Goal: Information Seeking & Learning: Find contact information

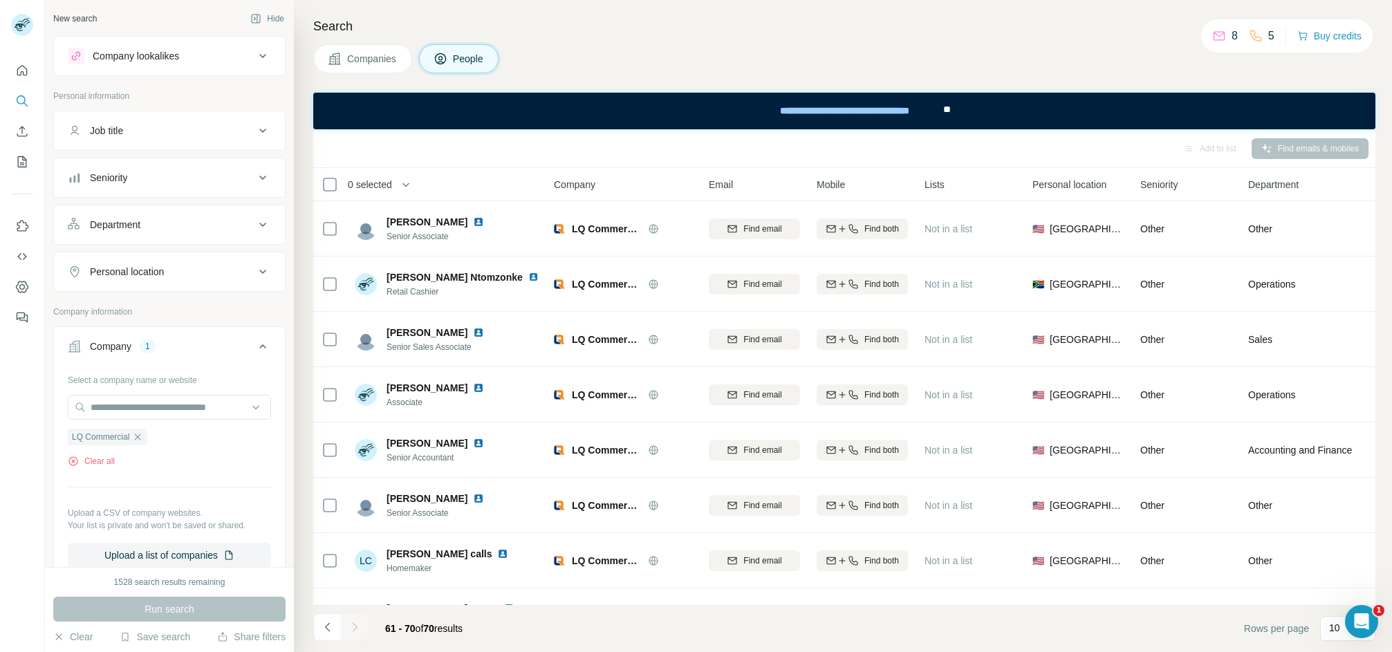
scroll to position [160, 0]
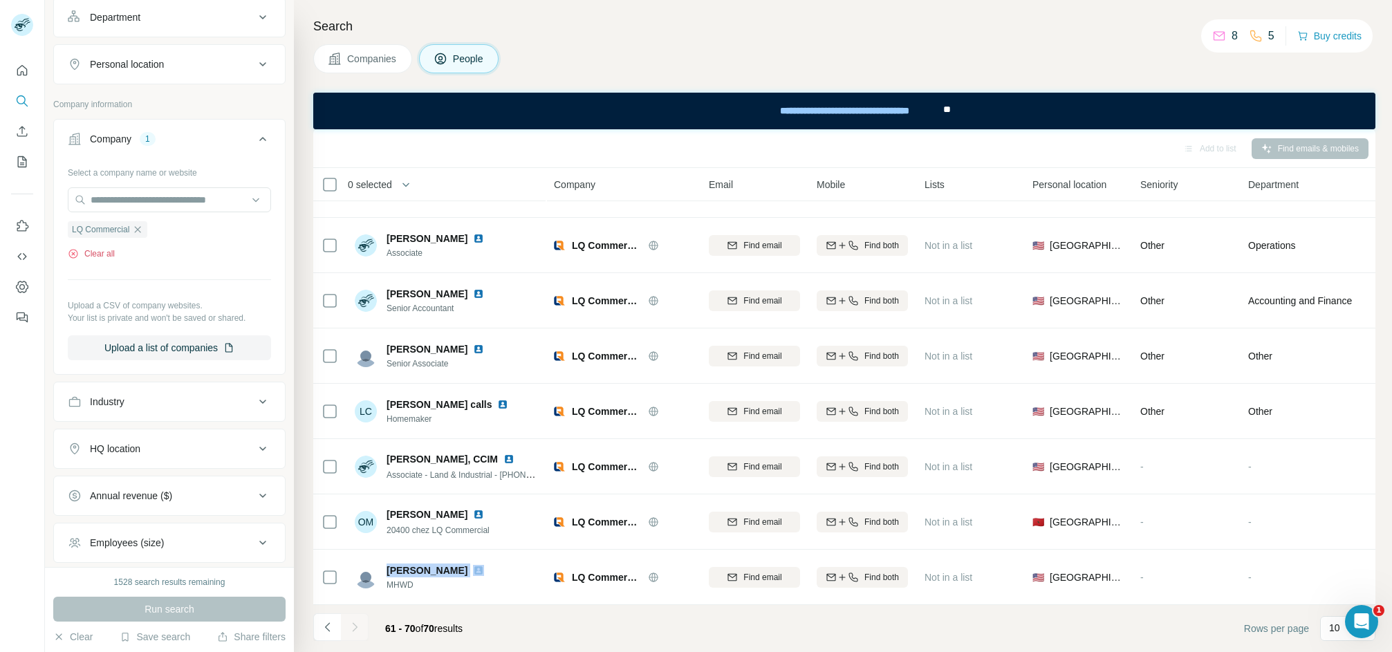
click at [94, 256] on button "Clear all" at bounding box center [91, 254] width 47 height 12
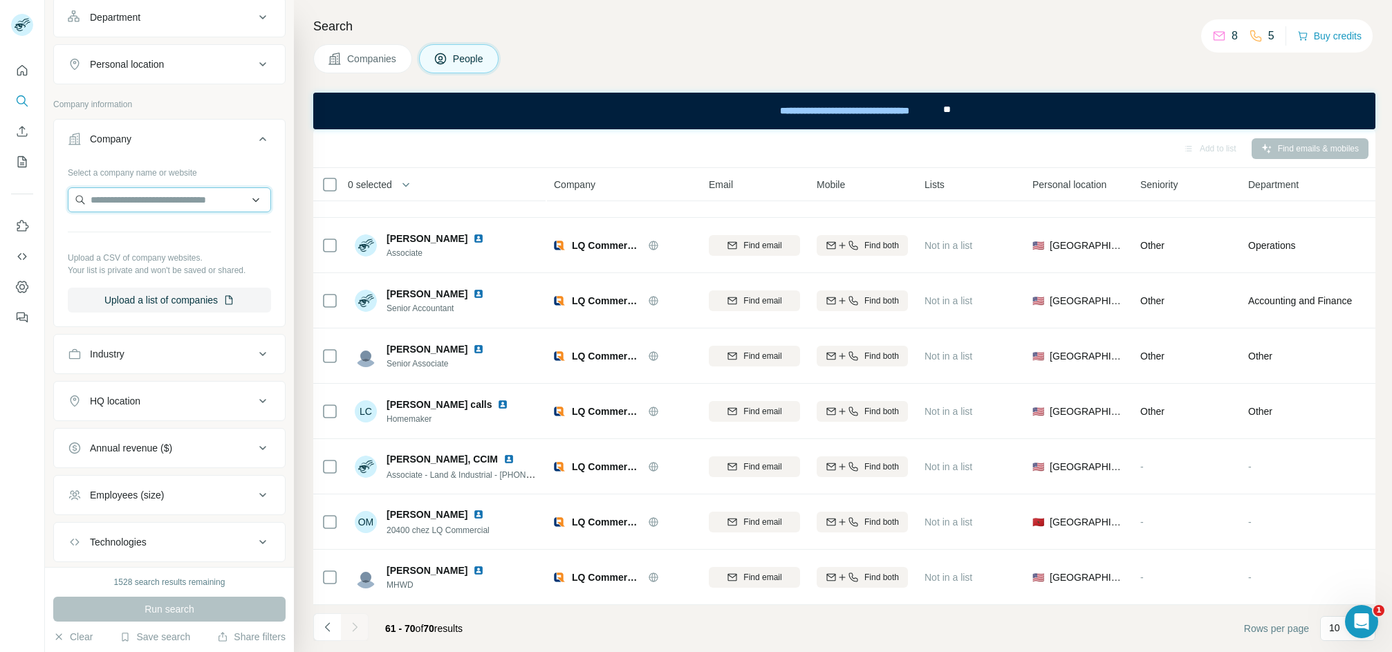
click at [120, 196] on input "text" at bounding box center [169, 199] width 203 height 25
paste input "**********"
type input "**********"
click at [135, 248] on p "[DOMAIN_NAME]" at bounding box center [155, 247] width 95 height 12
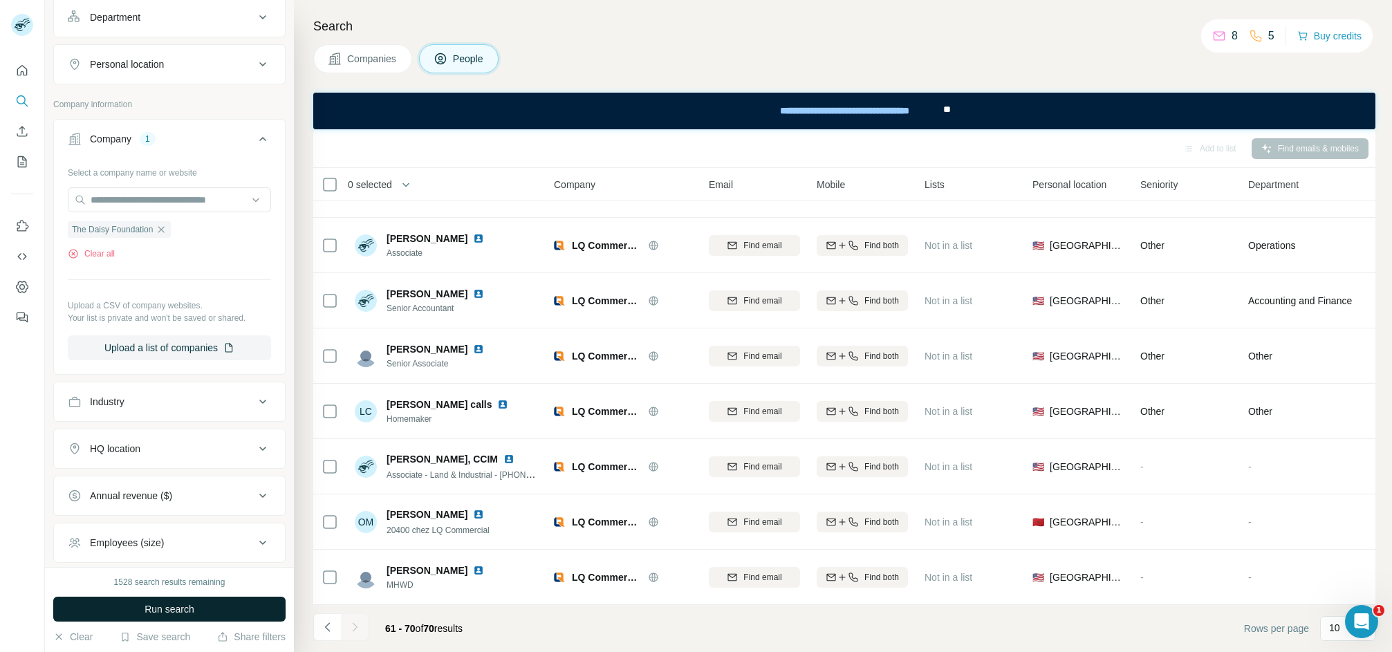
click at [121, 608] on button "Run search" at bounding box center [169, 609] width 232 height 25
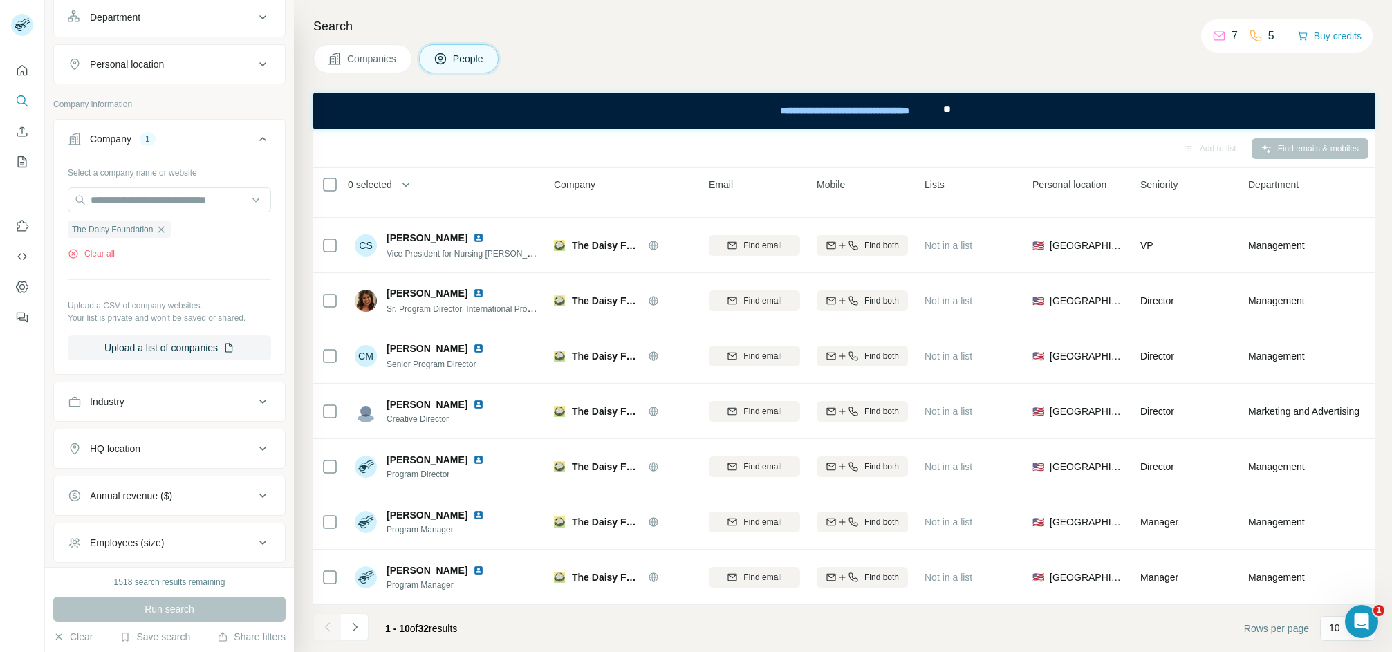
scroll to position [160, 0]
click at [359, 635] on button "Navigate to next page" at bounding box center [355, 628] width 28 height 28
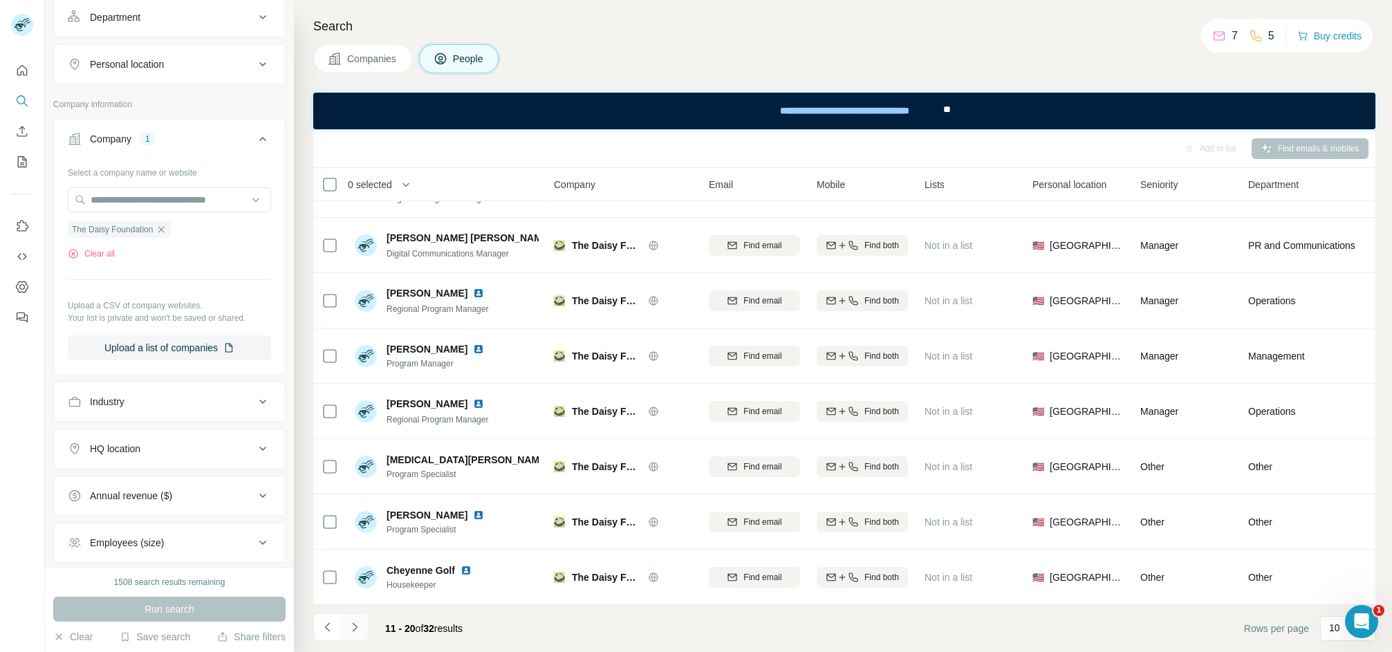
click at [359, 631] on icon "Navigate to next page" at bounding box center [355, 627] width 14 height 14
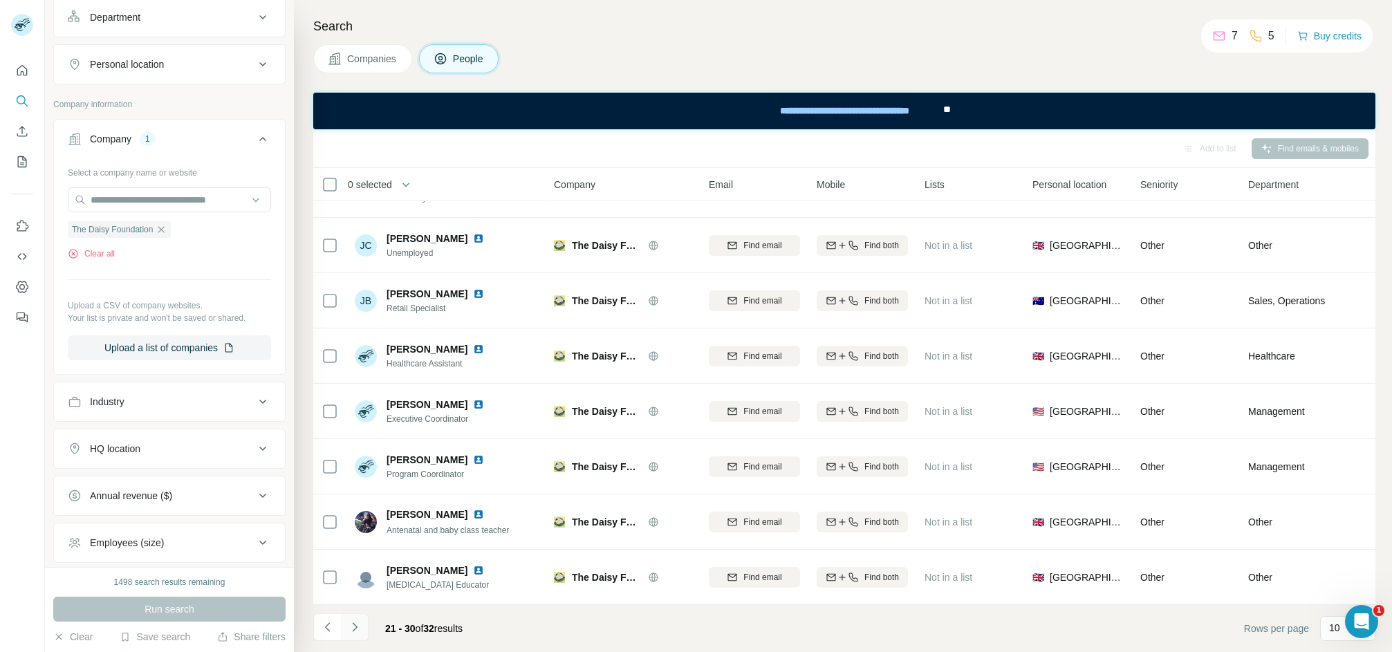
click at [362, 623] on button "Navigate to next page" at bounding box center [355, 628] width 28 height 28
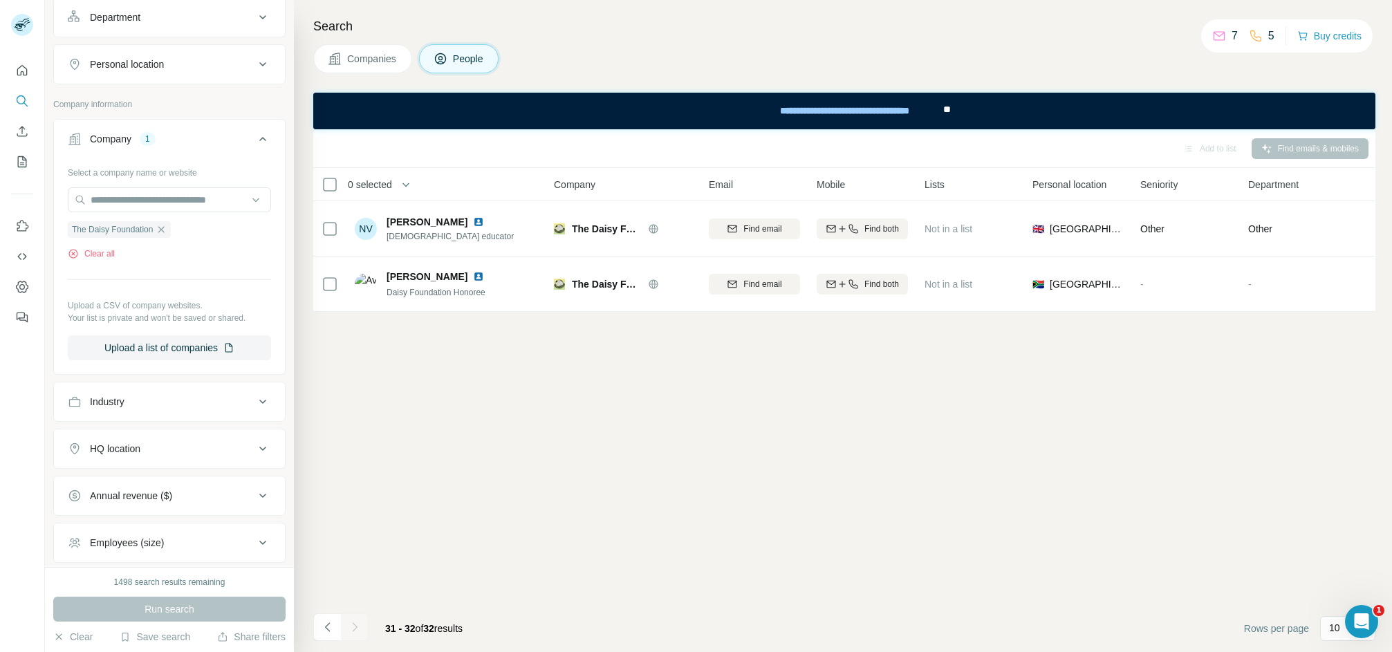
scroll to position [0, 0]
click at [316, 637] on button "Navigate to previous page" at bounding box center [327, 628] width 28 height 28
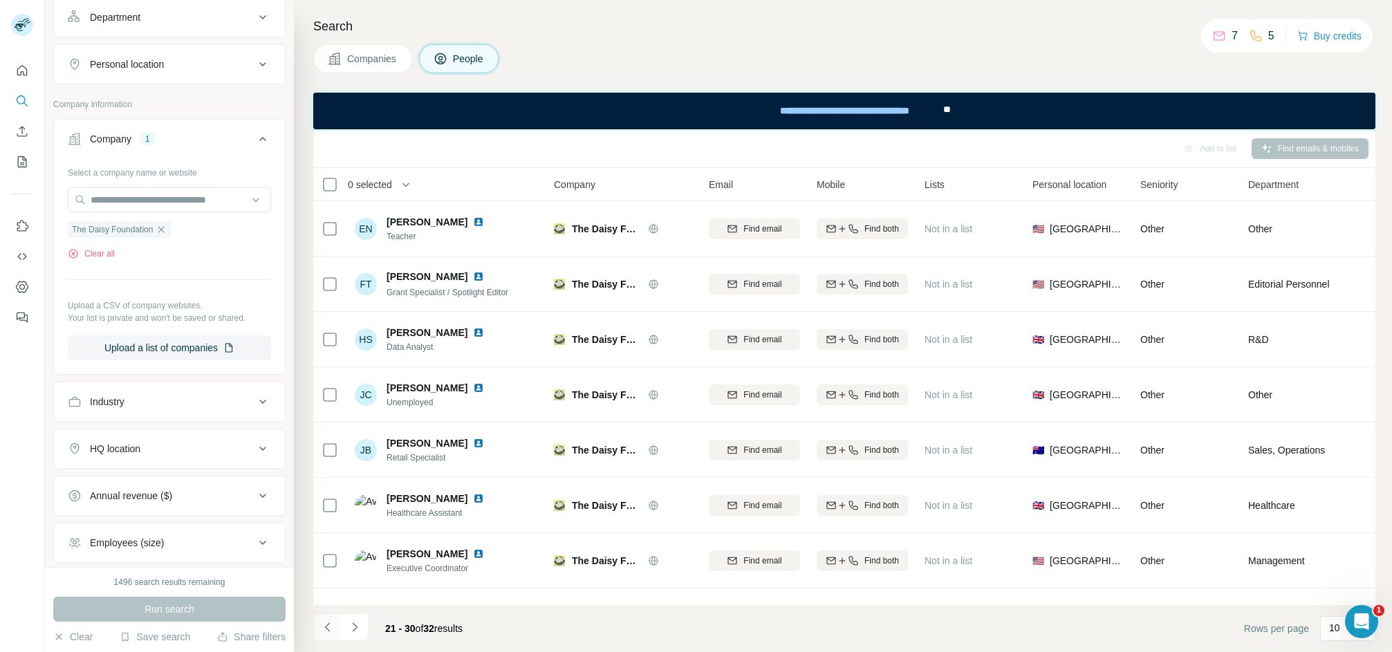
click at [316, 637] on button "Navigate to previous page" at bounding box center [327, 628] width 28 height 28
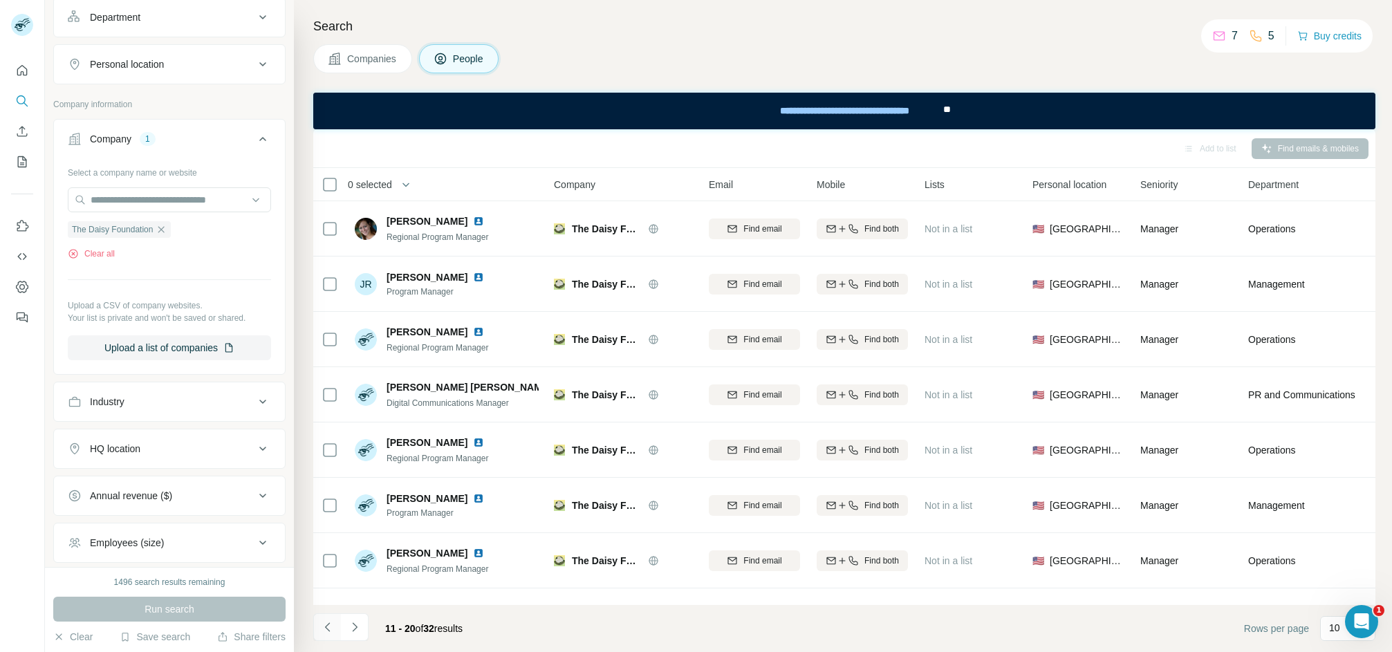
click at [328, 629] on icon "Navigate to previous page" at bounding box center [326, 627] width 5 height 9
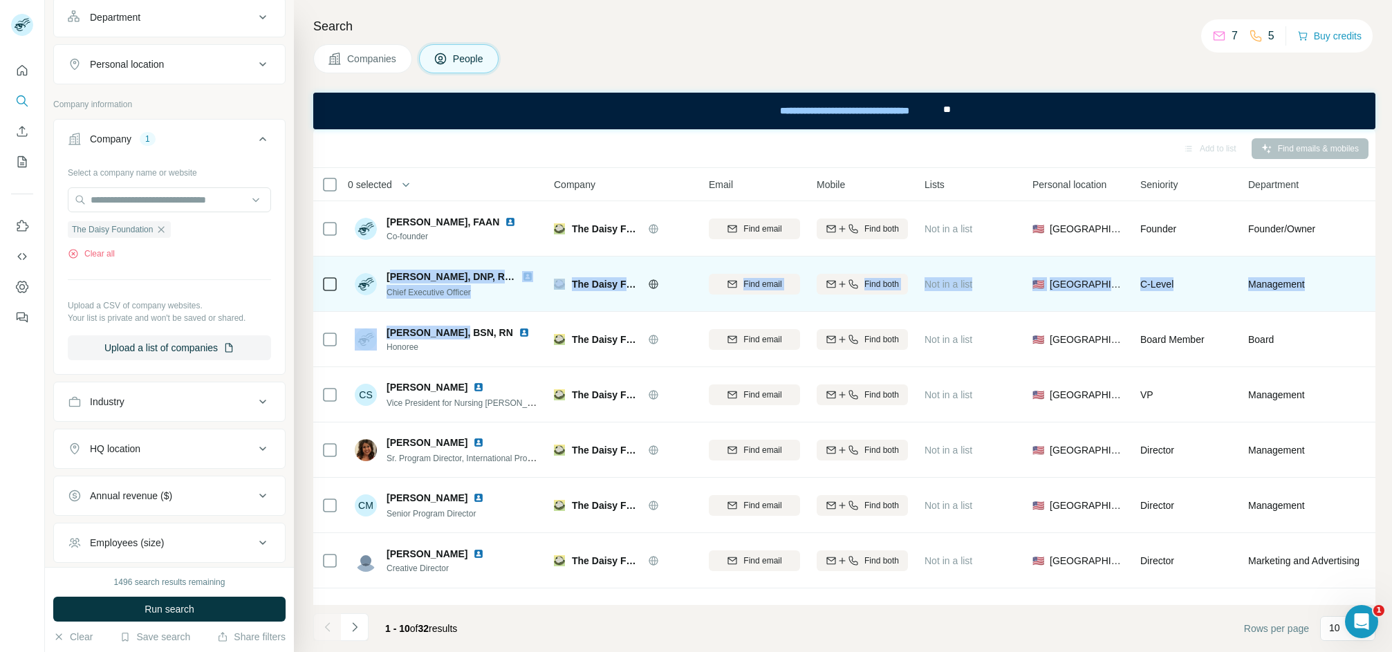
drag, startPoint x: 395, startPoint y: 277, endPoint x: 451, endPoint y: 303, distance: 61.9
click at [0, 0] on tbody "Bonnie Barnes, FAAN Co-founder The Daisy Foundation Find email Find both Not in…" at bounding box center [0, 0] width 0 height 0
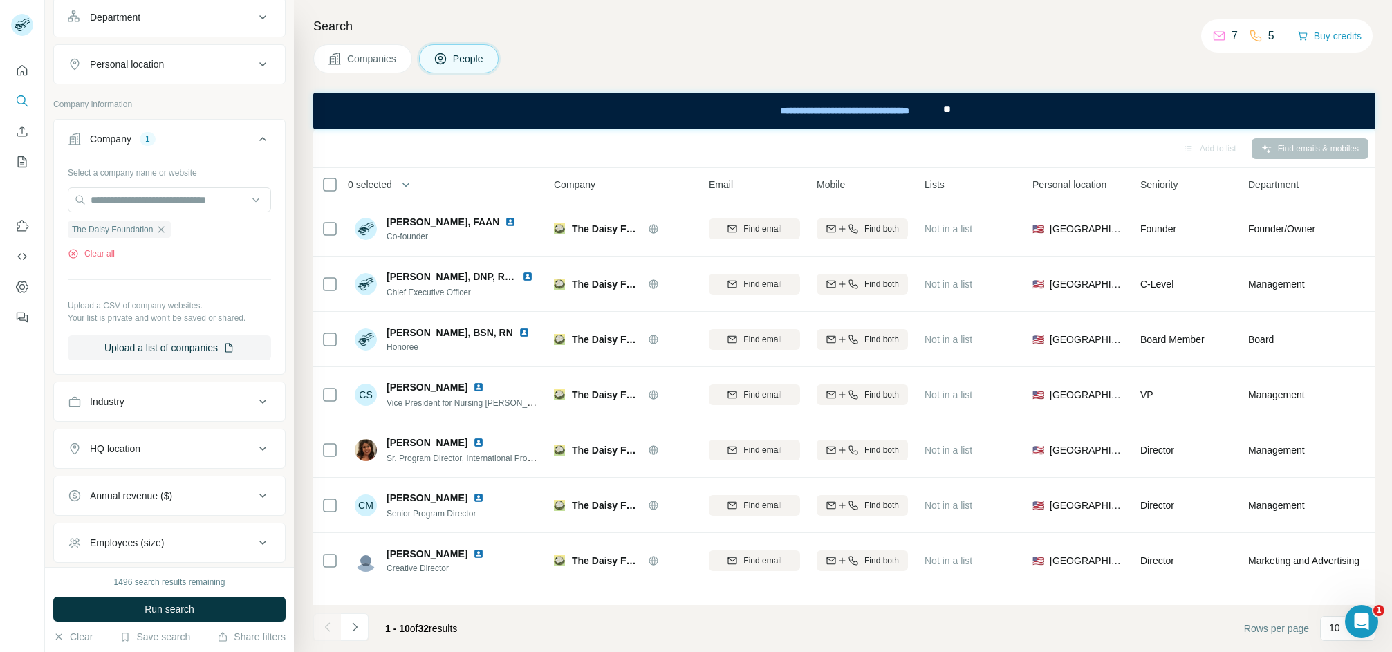
click at [457, 181] on div "0 selected" at bounding box center [424, 184] width 205 height 16
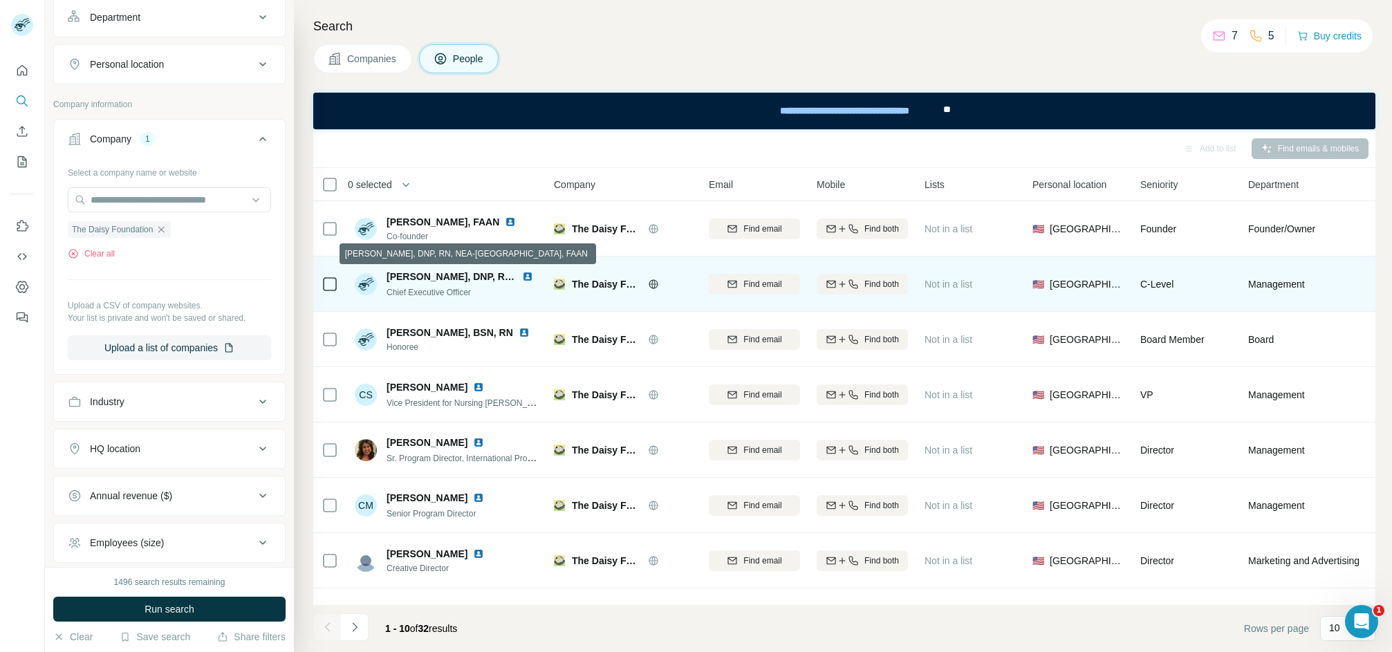
click at [434, 275] on span "[PERSON_NAME], DNP, RN, NEA-[GEOGRAPHIC_DATA], FAAN" at bounding box center [531, 276] width 289 height 11
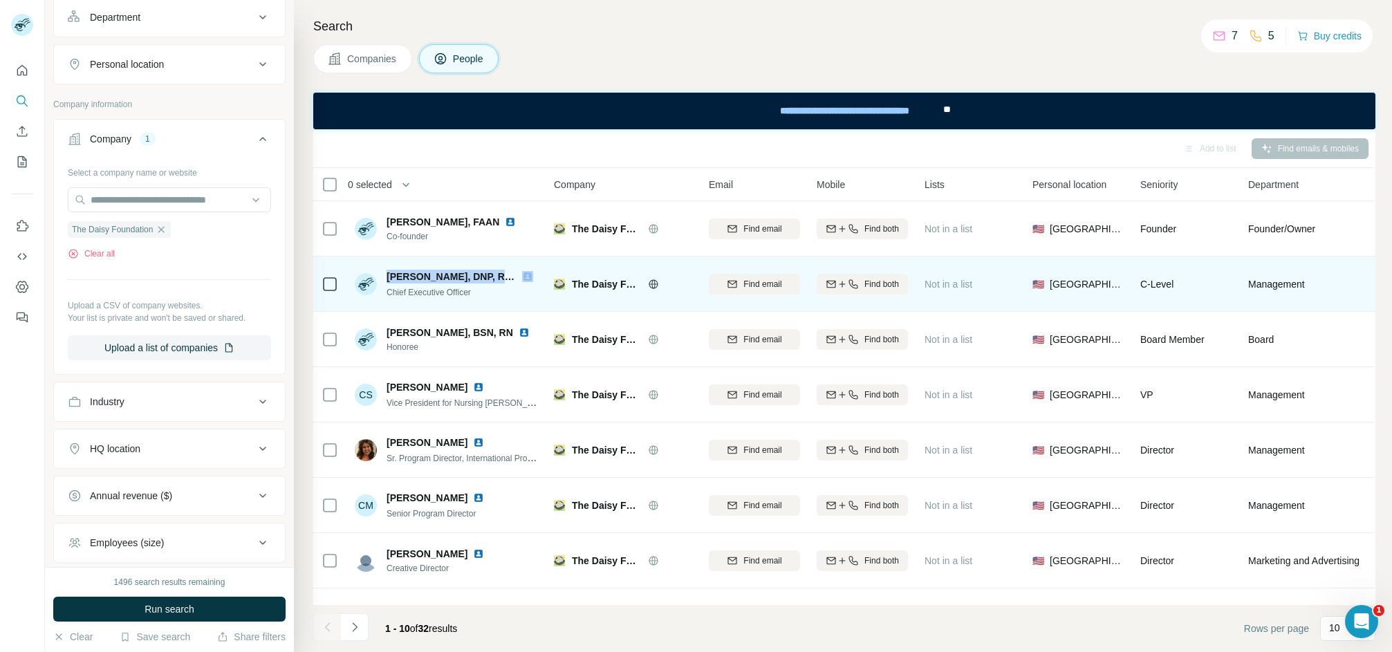
click at [397, 270] on div "[PERSON_NAME], DNP, RN, NEA-[GEOGRAPHIC_DATA], FAAN" at bounding box center [452, 277] width 130 height 14
click at [397, 268] on div "Deborah Tansey Zimmermann, DNP, RN, NEA-BC, FAAN Chief Executive Officer" at bounding box center [447, 284] width 184 height 38
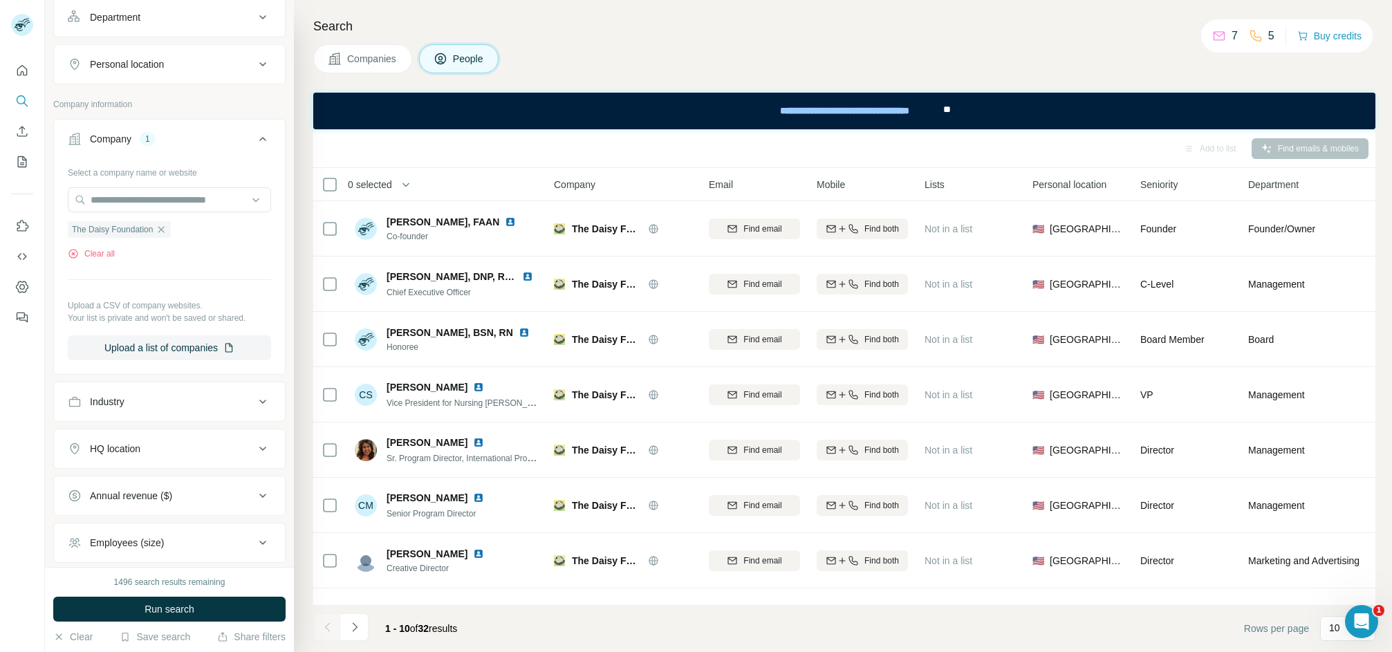
click at [469, 166] on div "Add to list Find emails & mobiles" at bounding box center [844, 148] width 1063 height 39
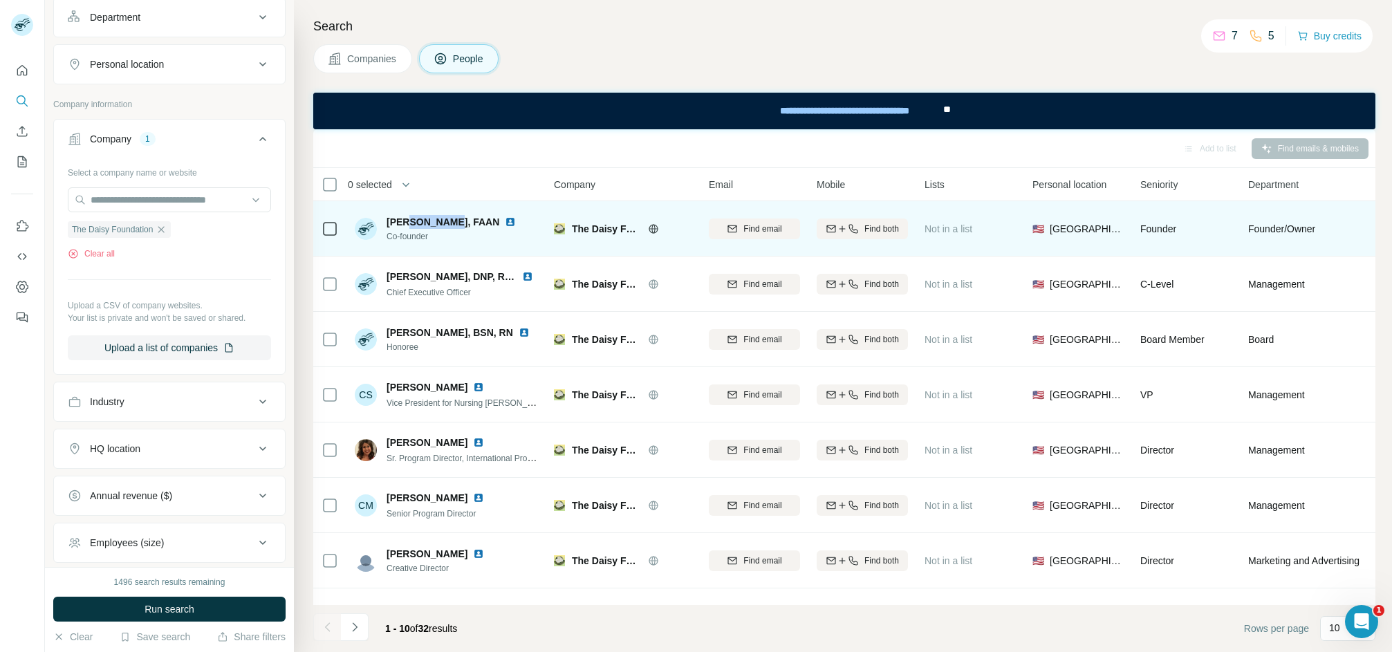
drag, startPoint x: 452, startPoint y: 216, endPoint x: 409, endPoint y: 222, distance: 44.0
click at [409, 222] on span "[PERSON_NAME], FAAN" at bounding box center [443, 222] width 113 height 14
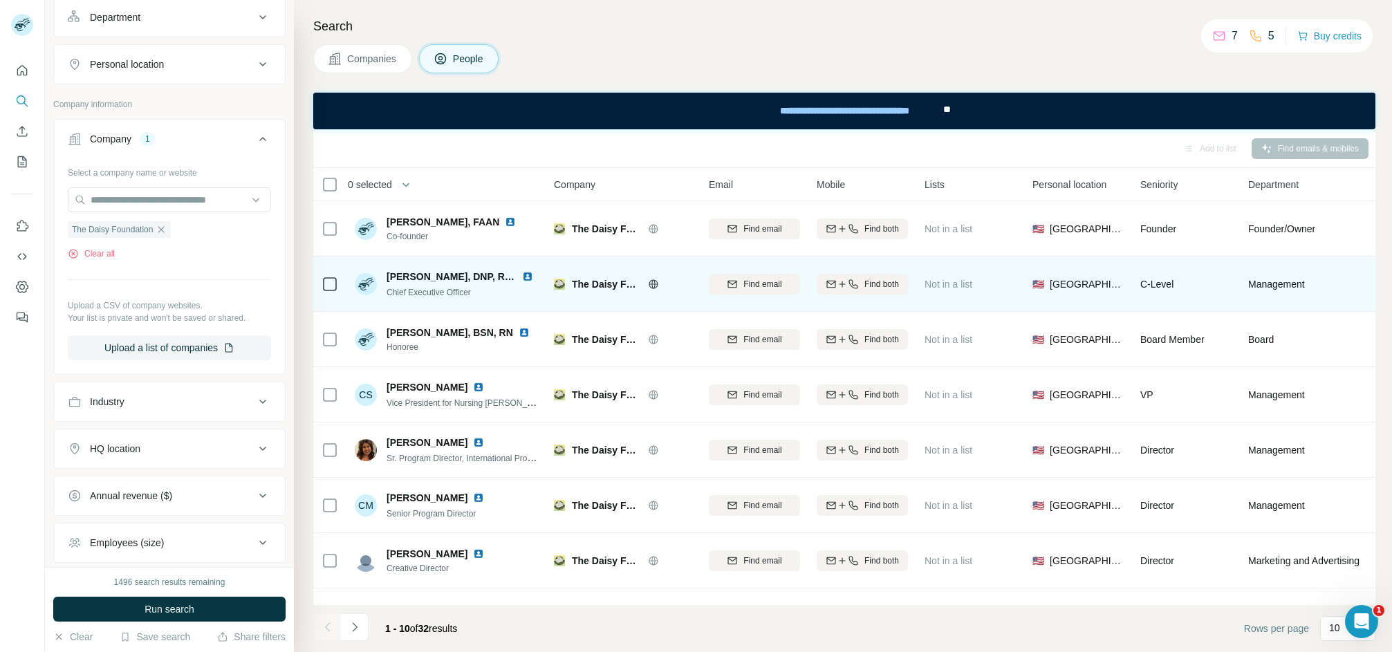
click at [439, 276] on span "[PERSON_NAME], DNP, RN, NEA-[GEOGRAPHIC_DATA], FAAN" at bounding box center [531, 276] width 289 height 11
copy span "[PERSON_NAME], DNP, RN, NEA-[GEOGRAPHIC_DATA], FAAN"
copy span "Chief Executive Officer"
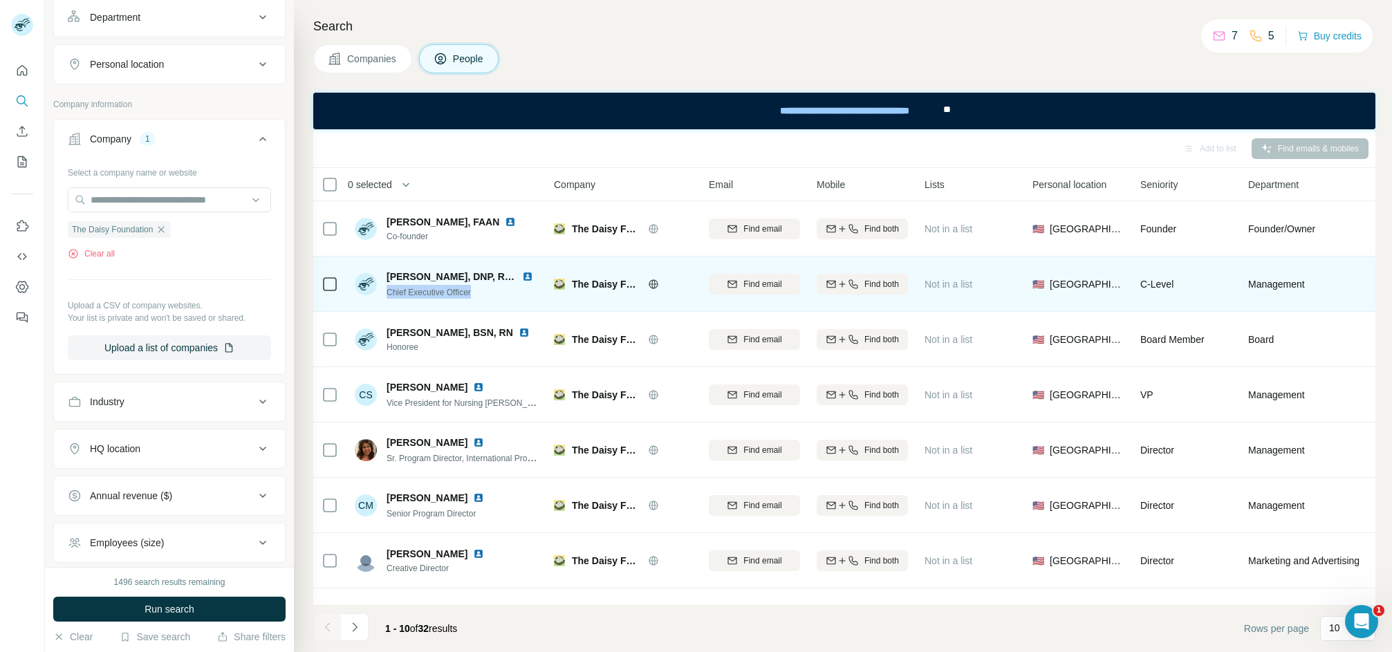
drag, startPoint x: 479, startPoint y: 297, endPoint x: 387, endPoint y: 305, distance: 93.1
click at [387, 305] on td "Deborah Tansey Zimmermann, DNP, RN, NEA-BC, FAAN Chief Executive Officer" at bounding box center [447, 284] width 201 height 55
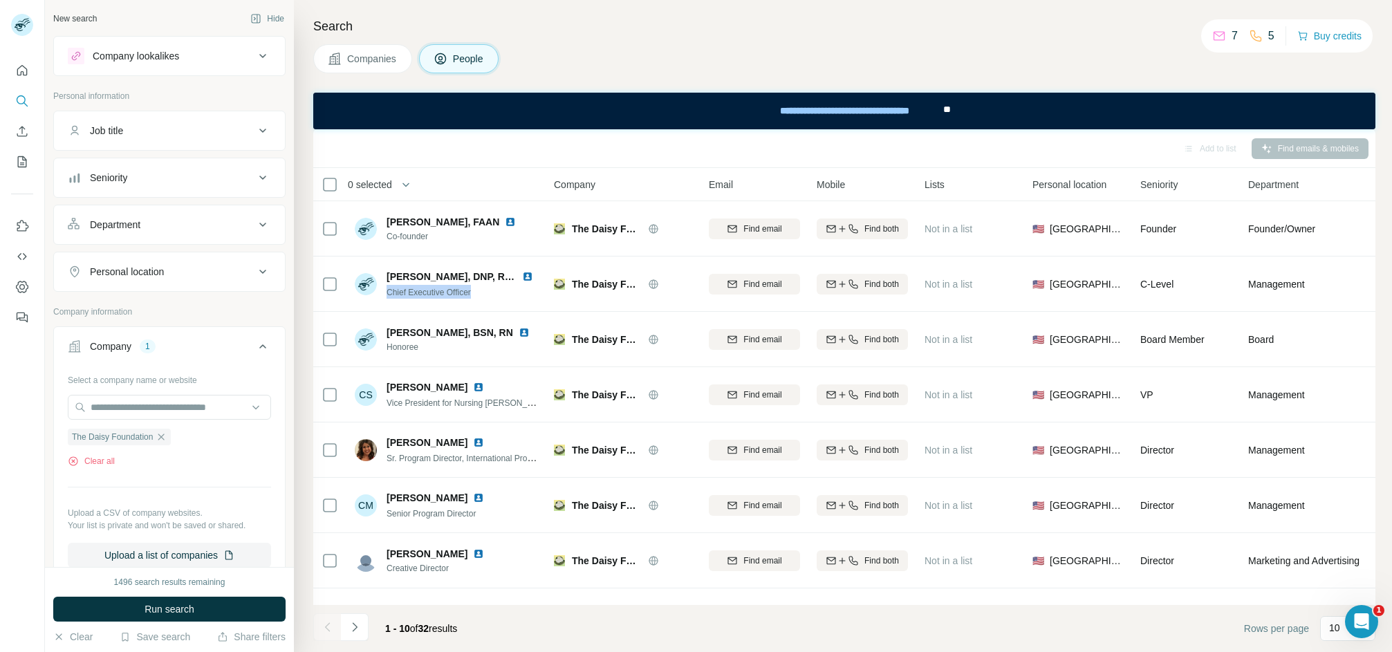
click at [235, 177] on div "Seniority" at bounding box center [161, 178] width 187 height 14
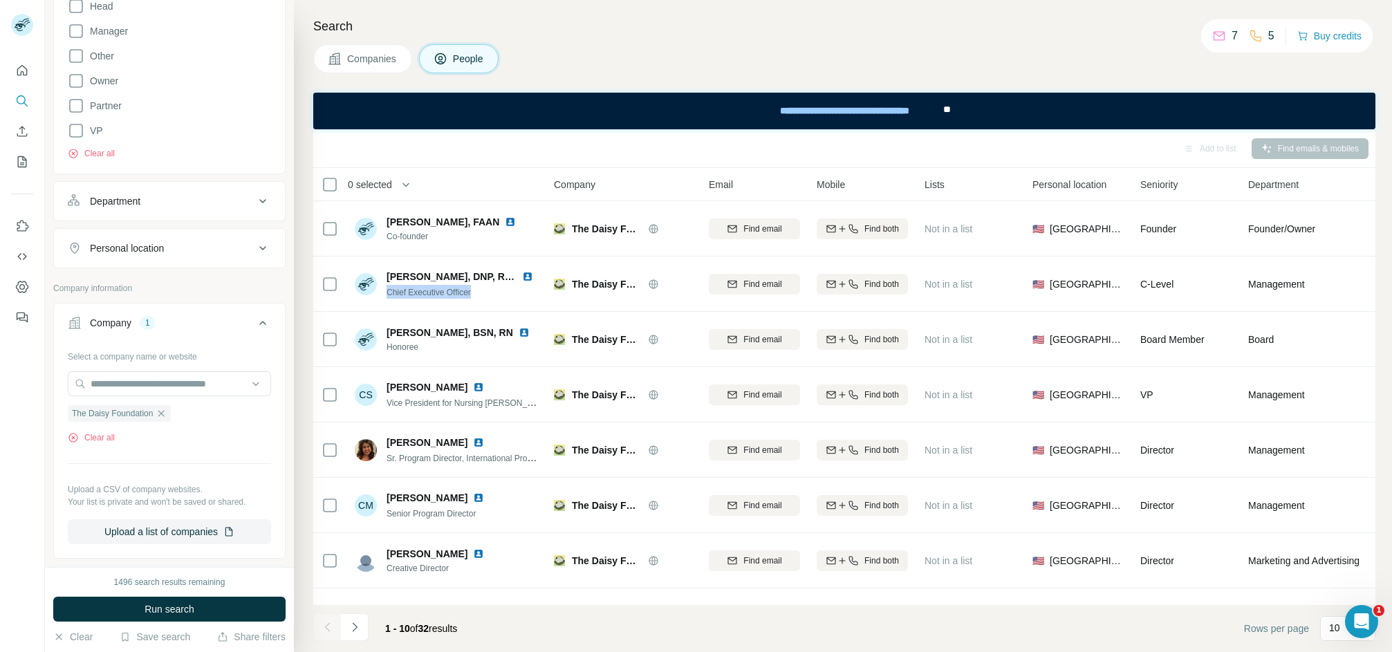
scroll to position [311, 0]
click at [150, 619] on button "Run search" at bounding box center [169, 609] width 232 height 25
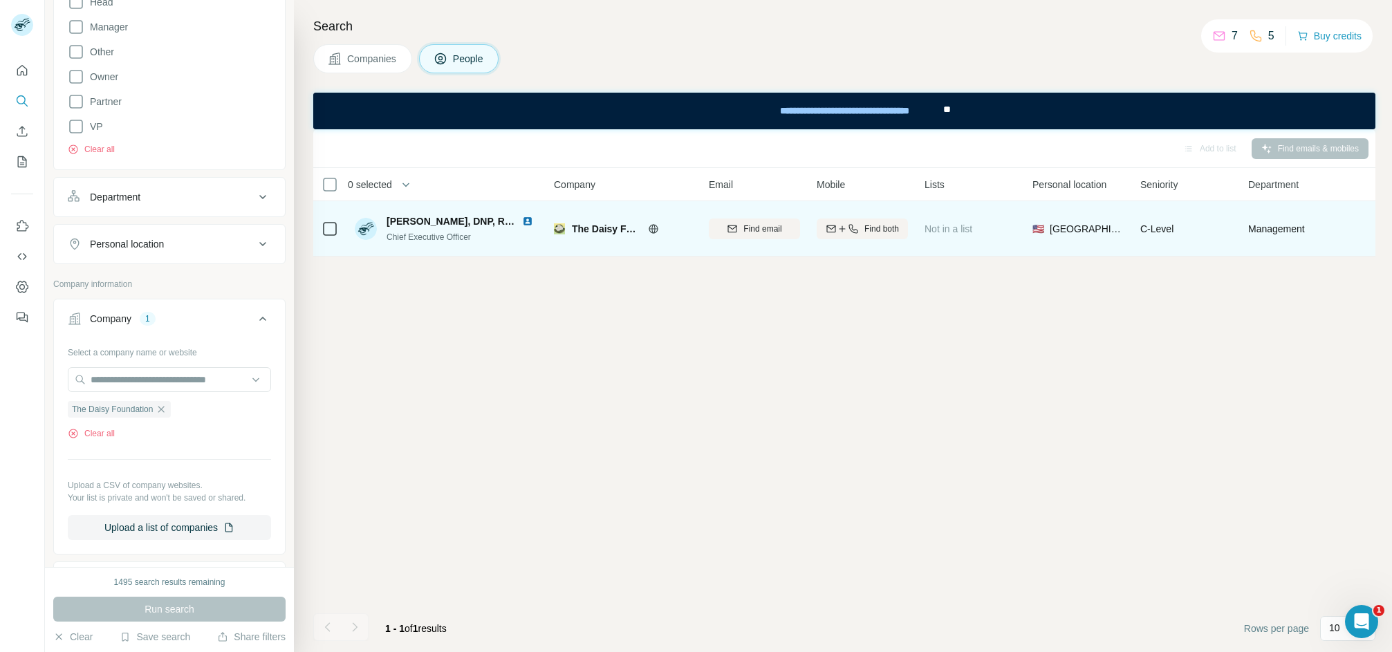
click at [436, 235] on span "Chief Executive Officer" at bounding box center [429, 237] width 84 height 10
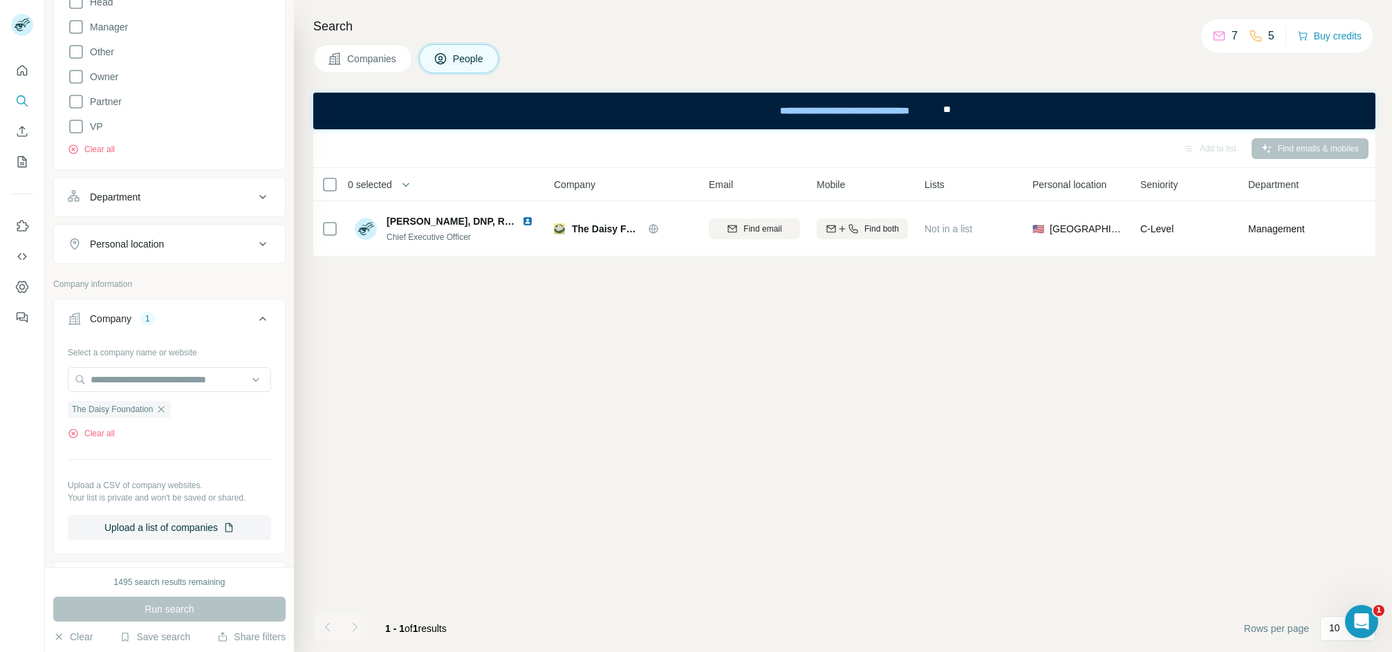
click at [322, 627] on div at bounding box center [327, 628] width 28 height 28
click at [324, 627] on div at bounding box center [327, 628] width 28 height 28
click at [320, 623] on div at bounding box center [327, 628] width 28 height 28
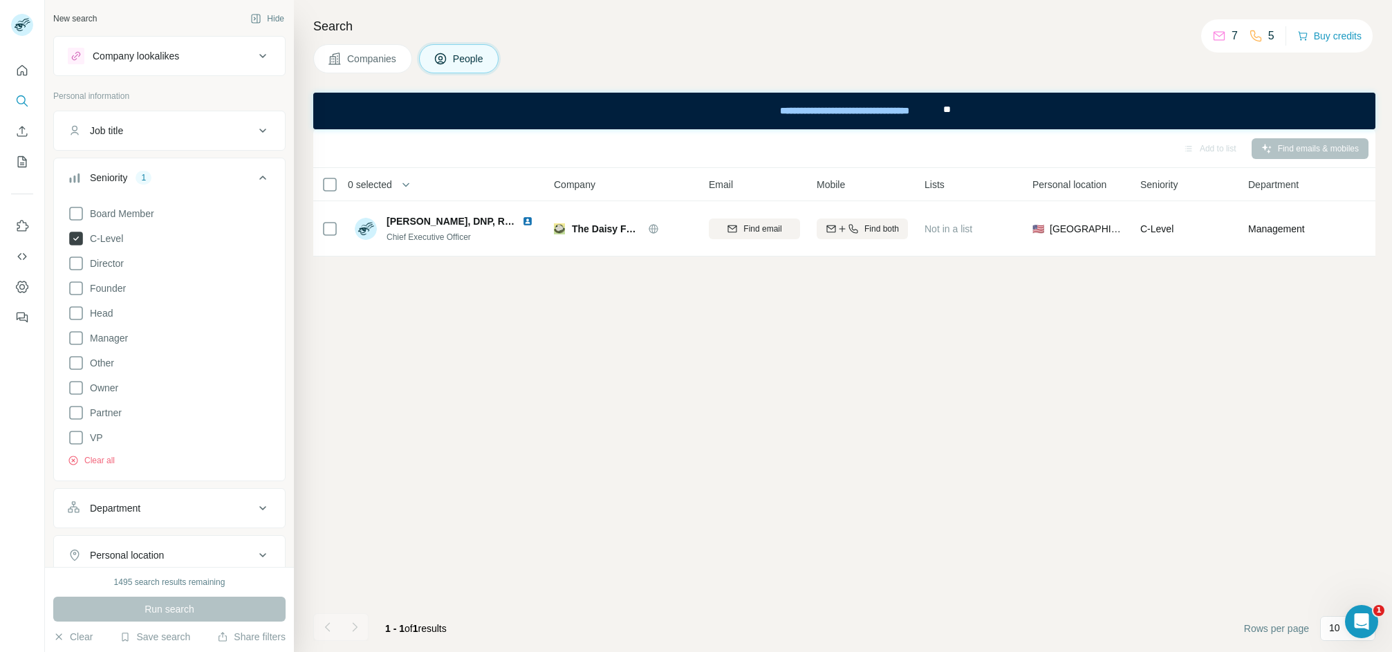
click at [77, 241] on icon at bounding box center [76, 239] width 6 height 4
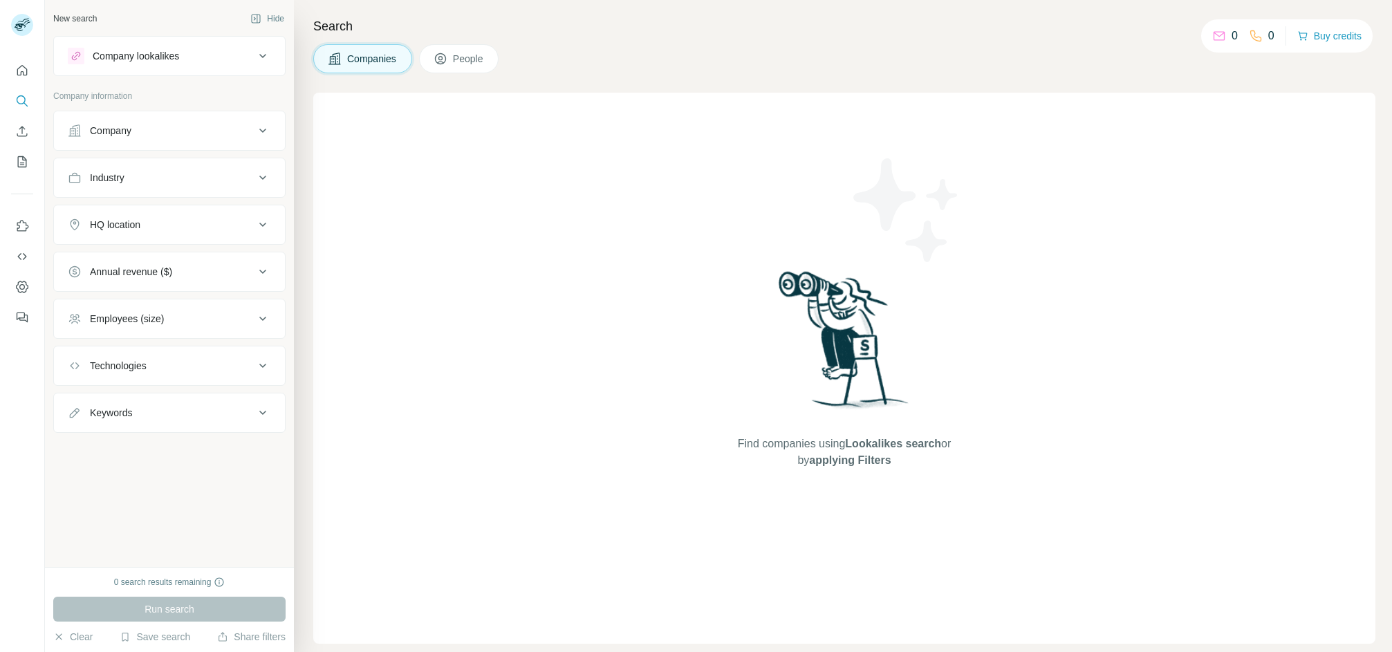
click at [448, 62] on icon at bounding box center [441, 59] width 14 height 14
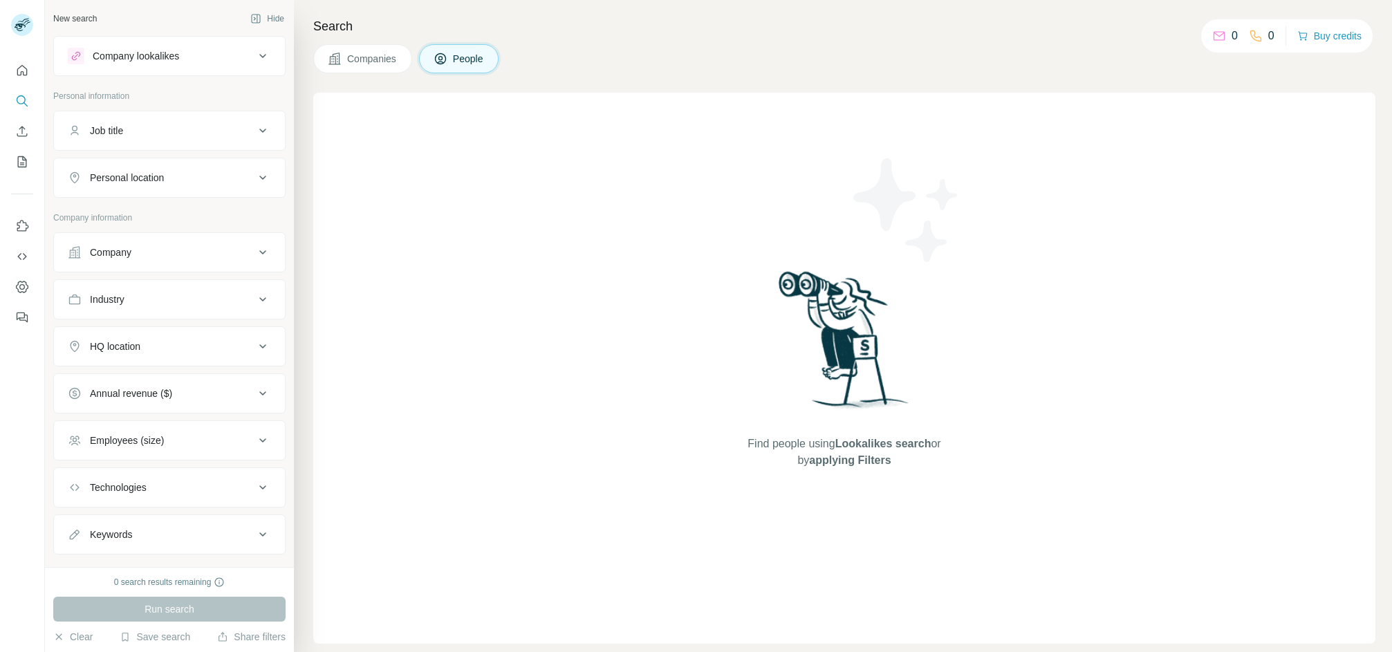
click at [450, 61] on button "People" at bounding box center [459, 58] width 80 height 29
click at [376, 60] on span "Companies" at bounding box center [372, 59] width 50 height 14
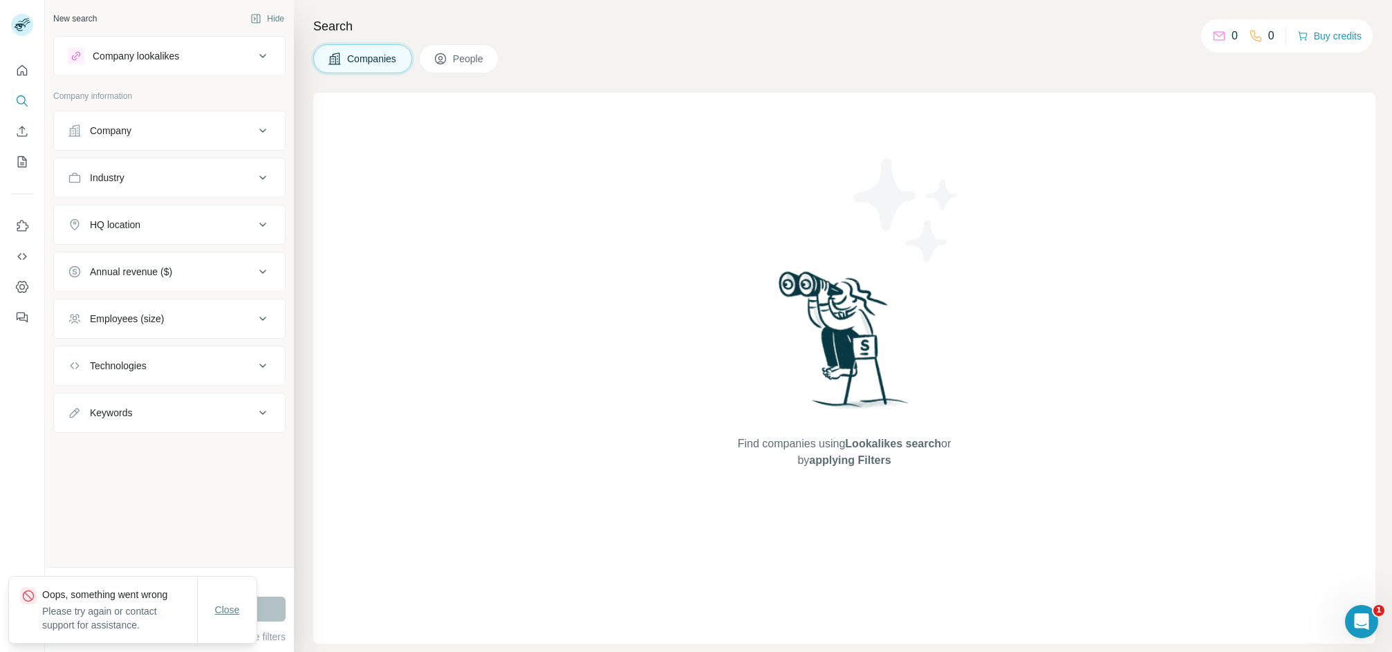
click at [232, 614] on span "Close" at bounding box center [227, 610] width 25 height 14
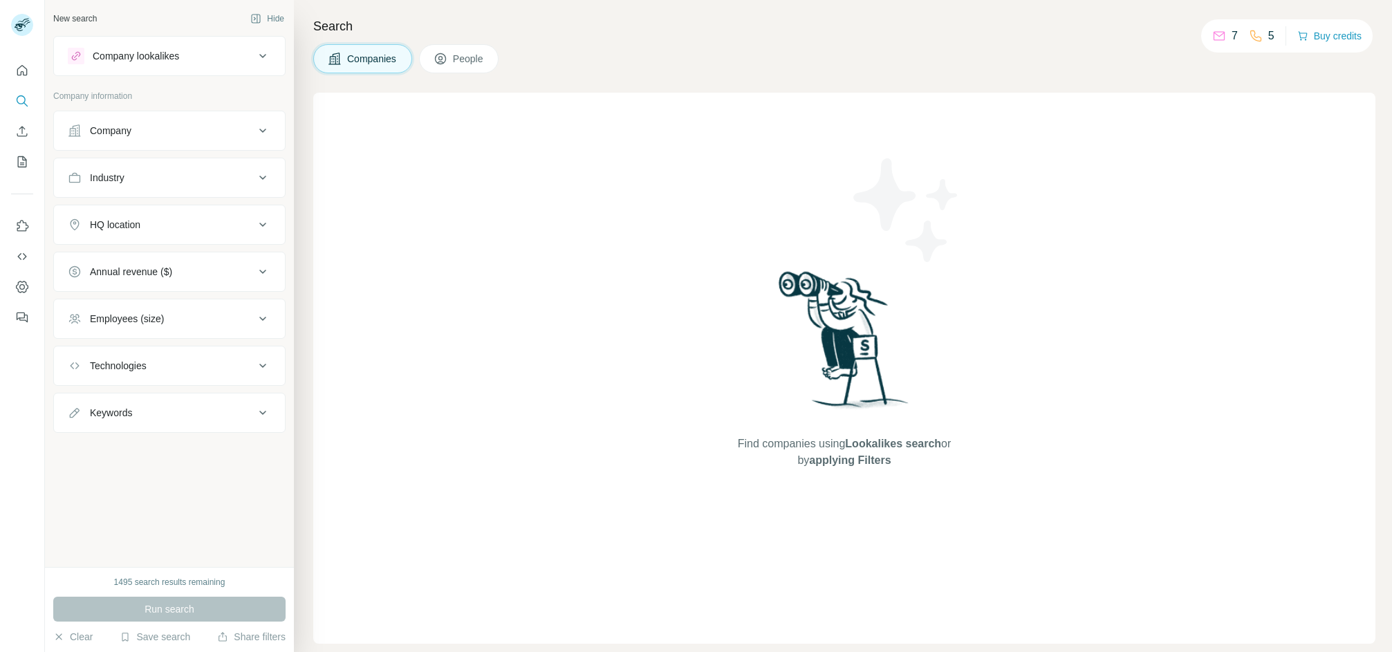
click at [448, 69] on button "People" at bounding box center [459, 58] width 80 height 29
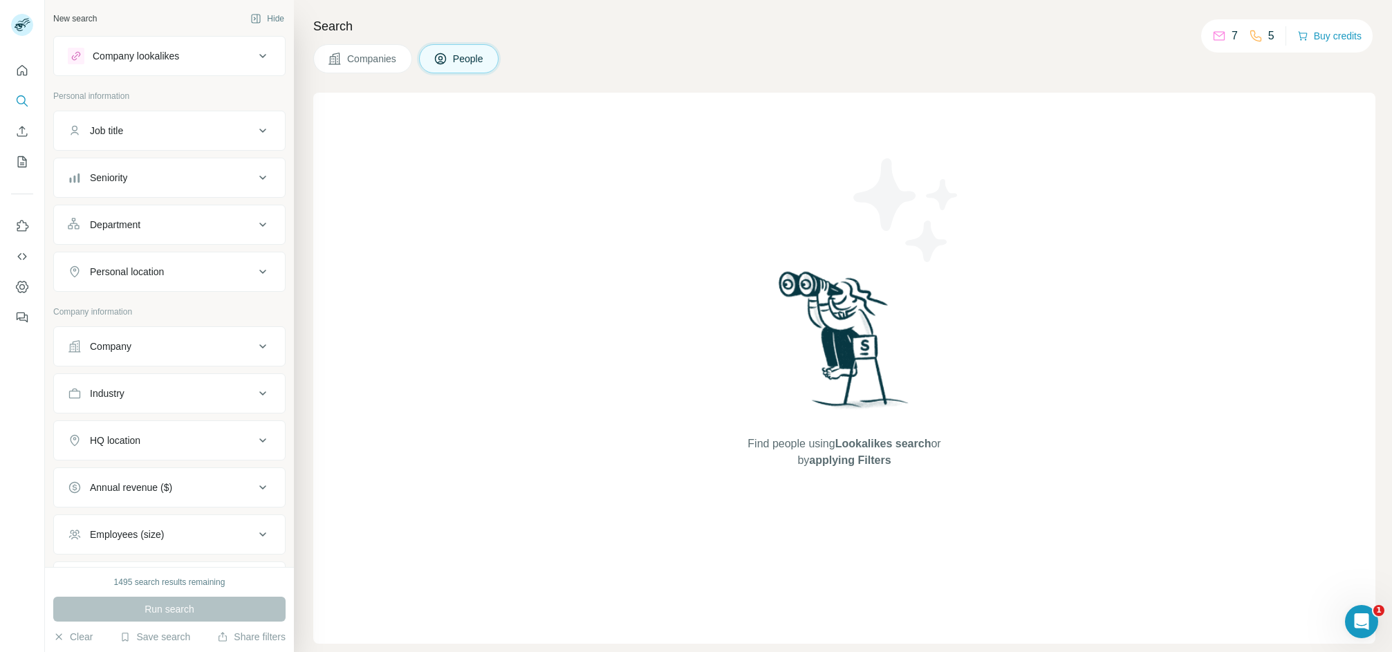
click at [152, 353] on div "Company" at bounding box center [161, 347] width 187 height 14
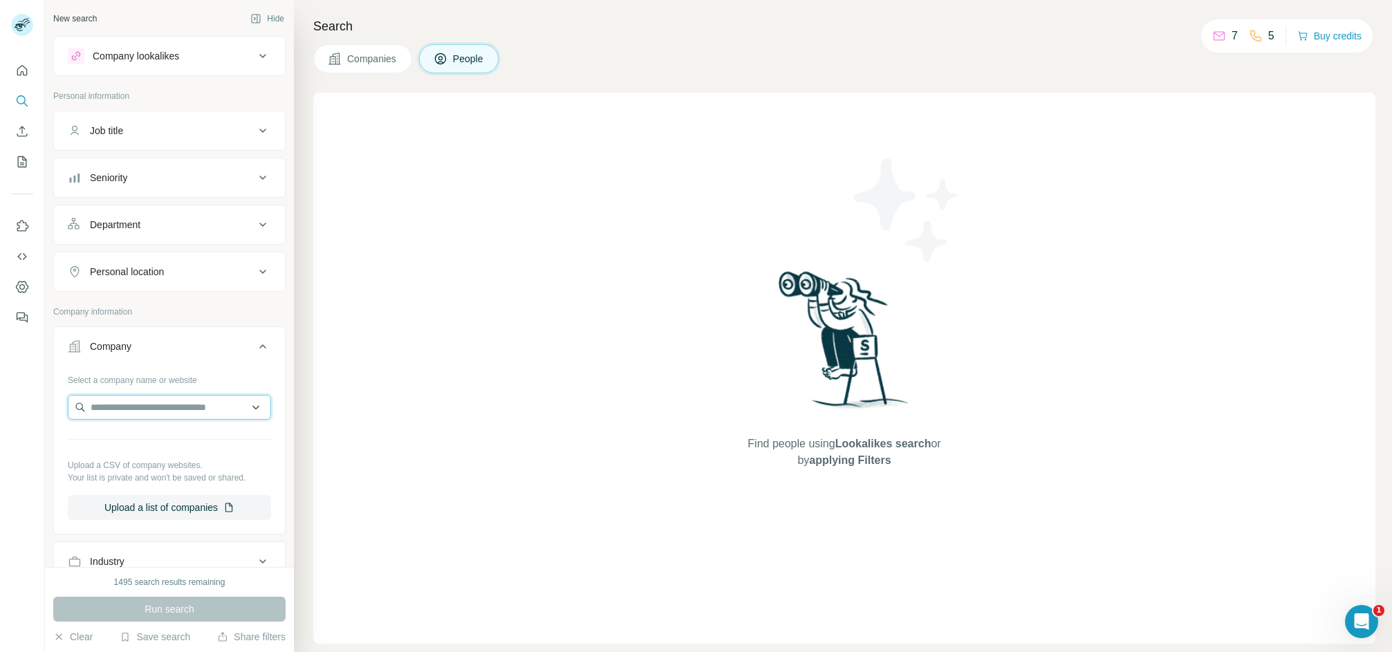
click at [123, 415] on input "text" at bounding box center [169, 407] width 203 height 25
paste input "**********"
type input "**********"
click at [187, 455] on p "[DOMAIN_NAME]" at bounding box center [155, 455] width 95 height 12
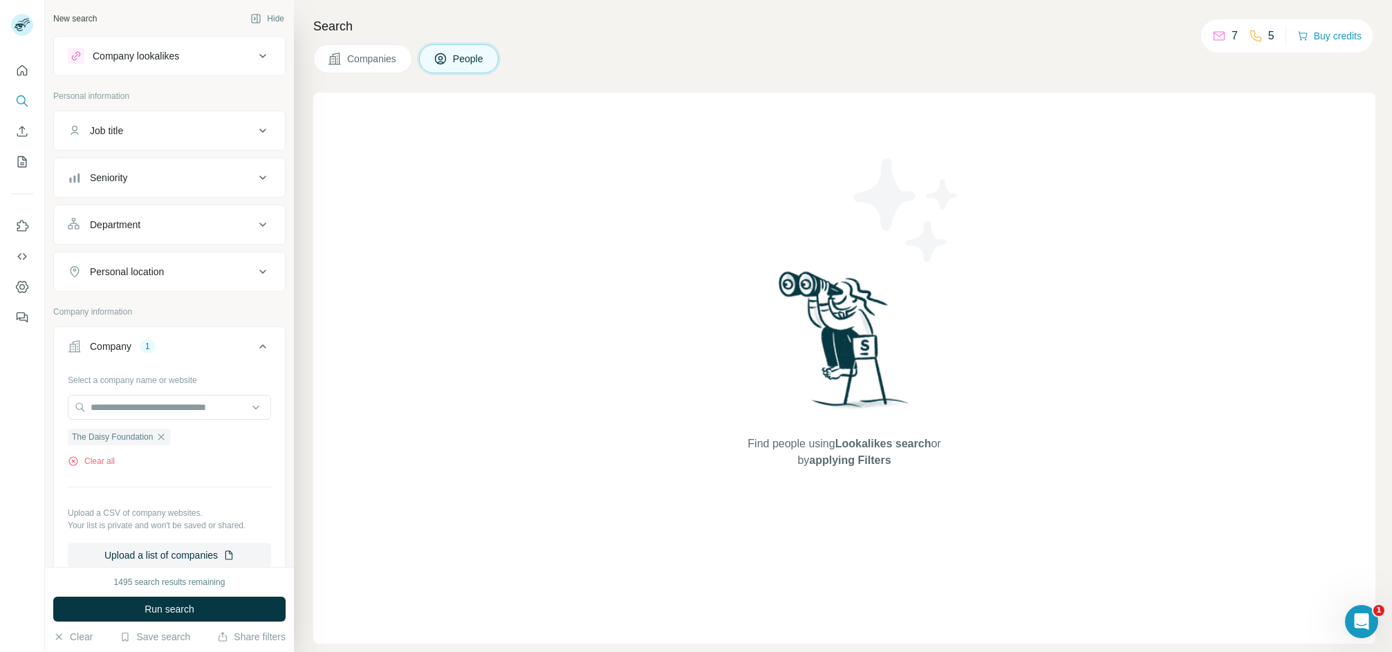
click at [139, 614] on button "Run search" at bounding box center [169, 609] width 232 height 25
